Goal: Navigation & Orientation: Find specific page/section

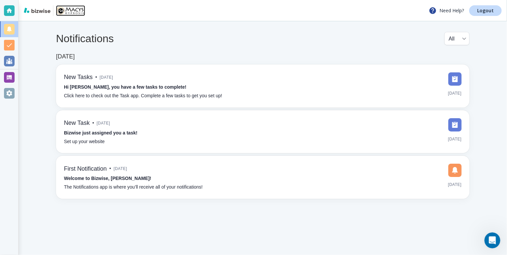
click at [74, 11] on img at bounding box center [70, 10] width 29 height 11
